Goal: Information Seeking & Learning: Learn about a topic

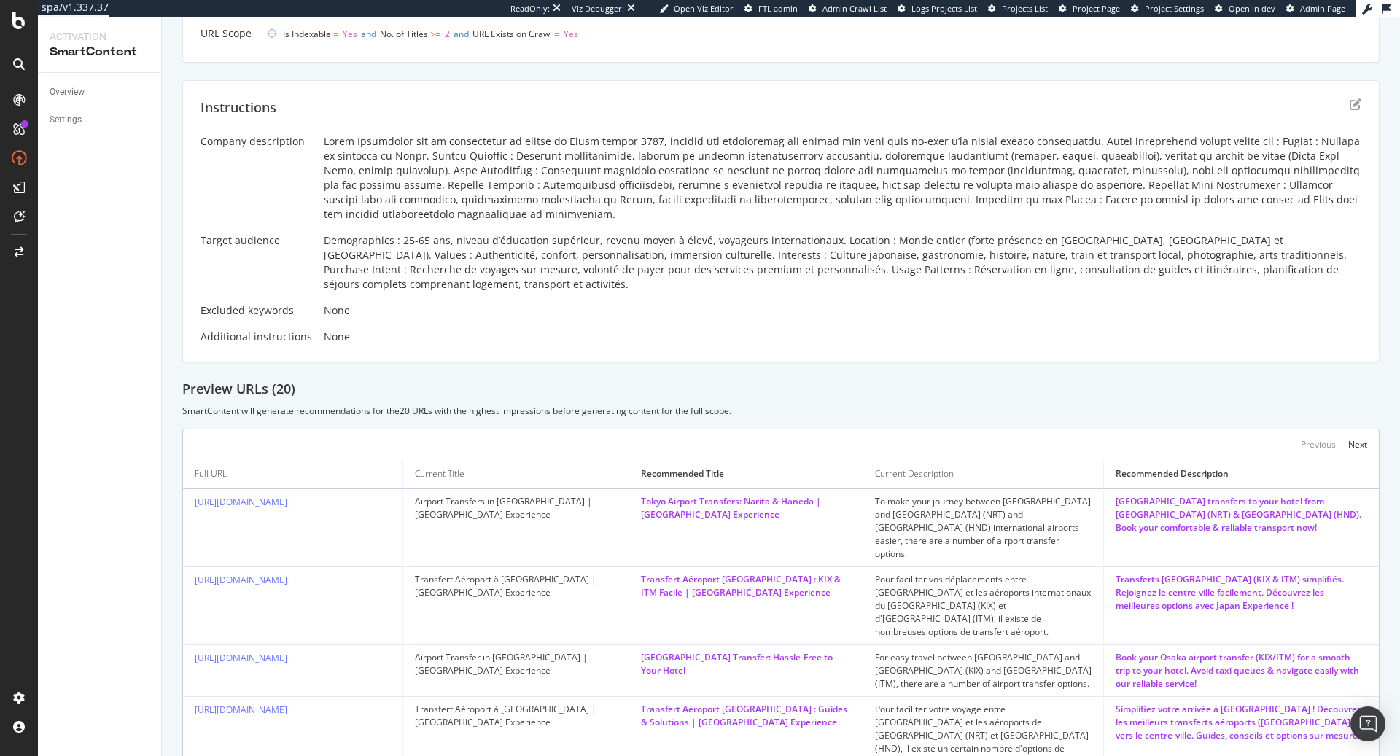
scroll to position [167, 0]
click at [287, 495] on link "[URL][DOMAIN_NAME]" at bounding box center [241, 501] width 93 height 12
